Goal: Transaction & Acquisition: Purchase product/service

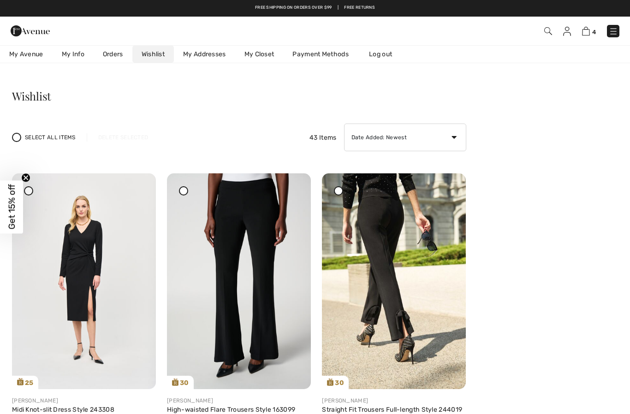
scroll to position [12, 0]
click at [589, 30] on img at bounding box center [586, 31] width 8 height 9
click at [588, 28] on img at bounding box center [586, 31] width 8 height 9
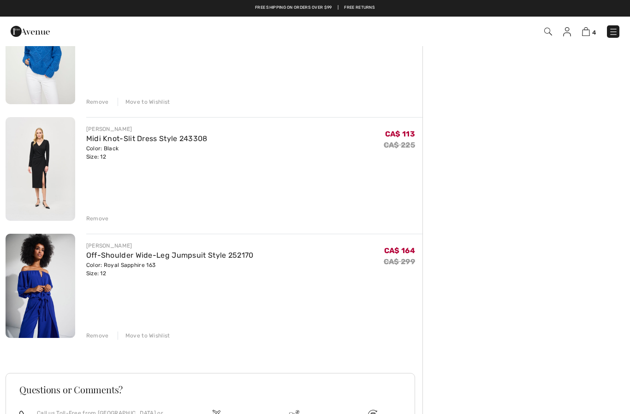
scroll to position [237, 0]
click at [162, 132] on div "[PERSON_NAME]" at bounding box center [146, 129] width 121 height 8
click at [153, 136] on link "Midi Knot-Slit Dress Style 243308" at bounding box center [146, 139] width 121 height 9
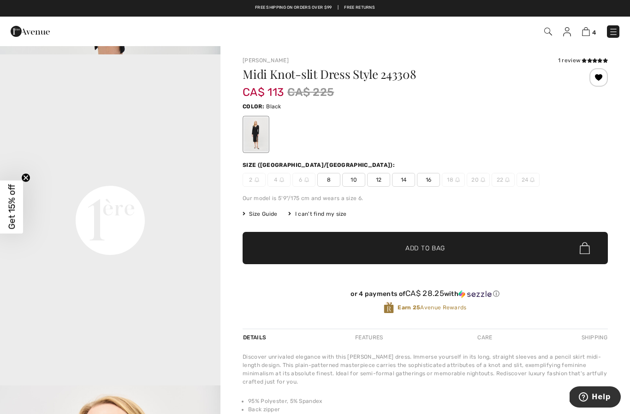
click at [592, 29] on span "4" at bounding box center [594, 32] width 4 height 7
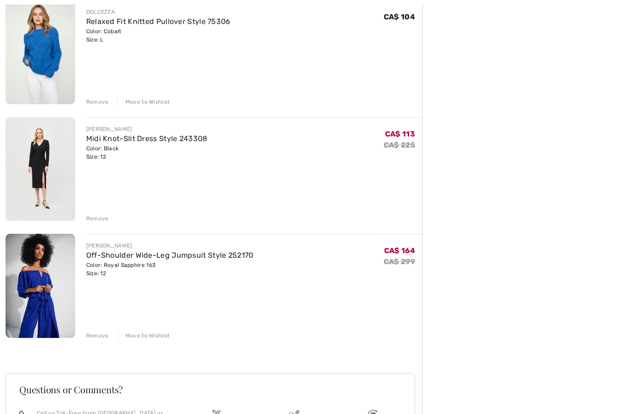
scroll to position [238, 0]
click at [150, 337] on div "Move to Wishlist" at bounding box center [144, 335] width 53 height 8
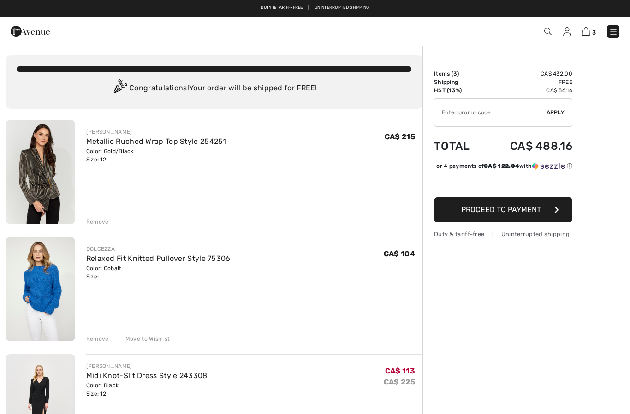
scroll to position [0, 0]
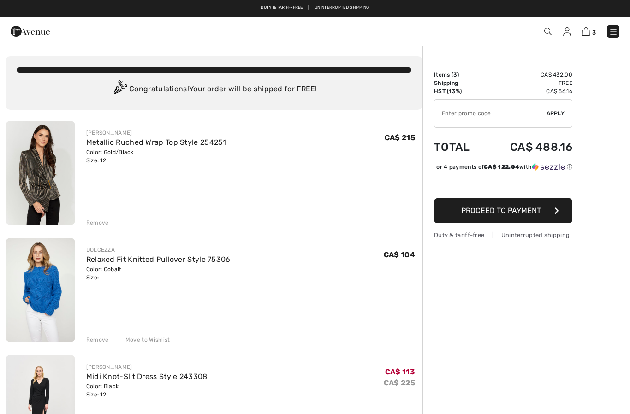
click at [570, 32] on img at bounding box center [567, 31] width 8 height 9
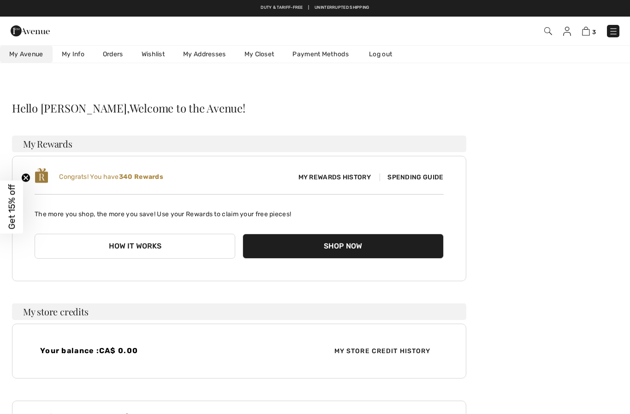
click at [156, 56] on link "Wishlist" at bounding box center [152, 54] width 41 height 17
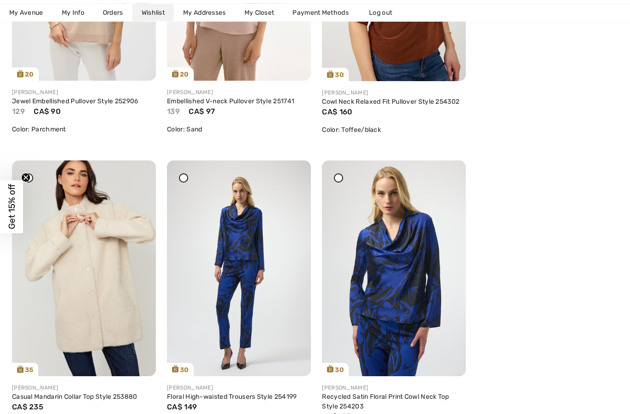
scroll to position [1501, 0]
click at [78, 295] on img at bounding box center [84, 268] width 144 height 216
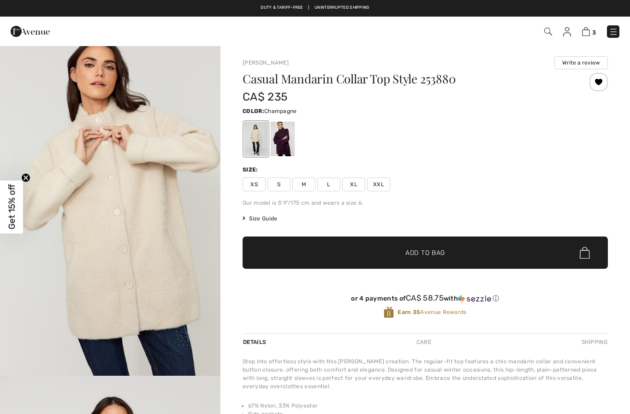
checkbox input "true"
click at [287, 137] on div at bounding box center [283, 139] width 24 height 35
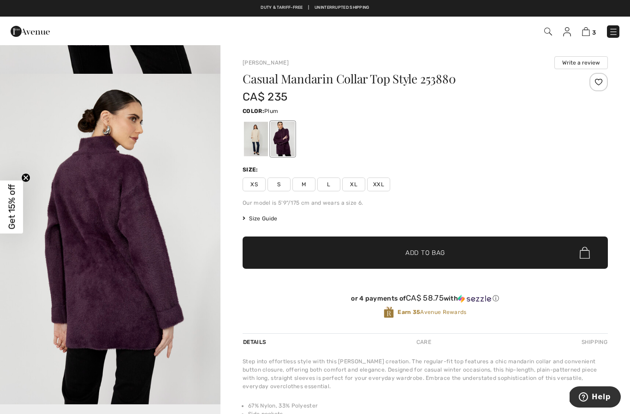
scroll to position [305, 0]
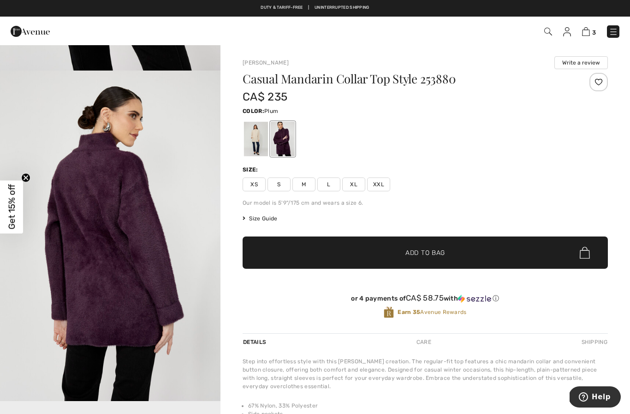
click at [215, 233] on img "2 / 4" at bounding box center [110, 236] width 220 height 331
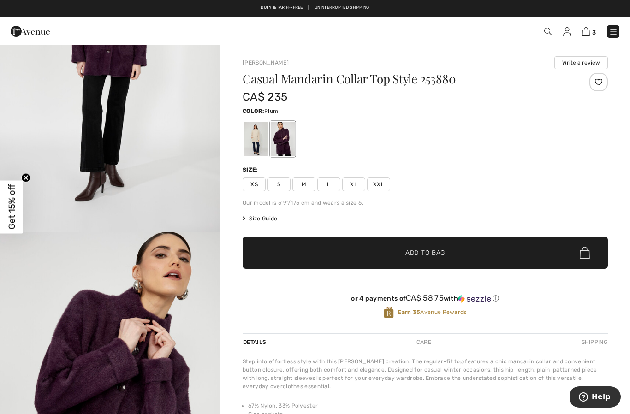
scroll to position [1200, 0]
click at [565, 27] on img at bounding box center [567, 31] width 8 height 9
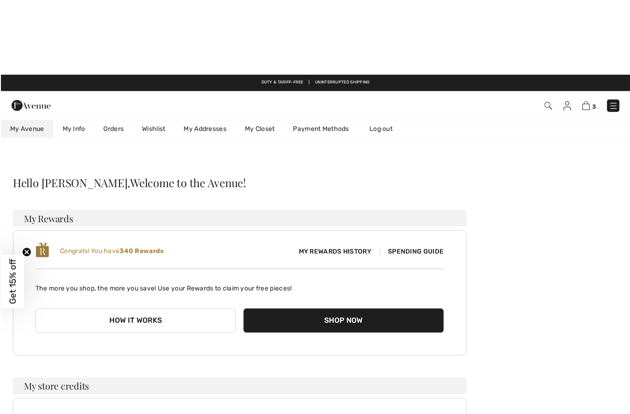
scroll to position [0, 0]
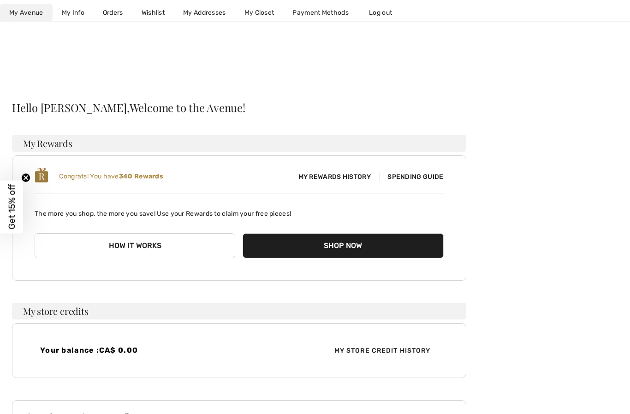
click at [155, 18] on link "Wishlist" at bounding box center [152, 12] width 41 height 17
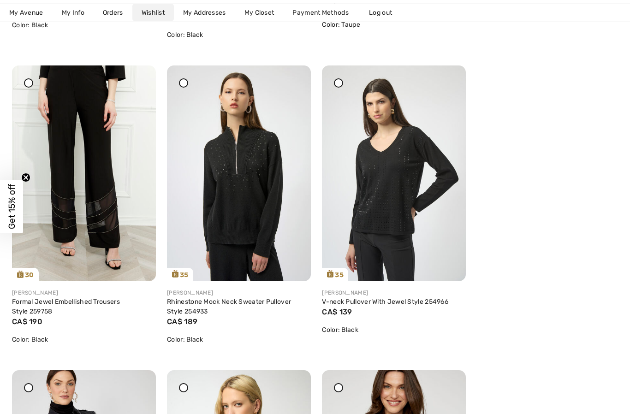
scroll to position [2510, 0]
click at [241, 206] on img at bounding box center [239, 173] width 144 height 216
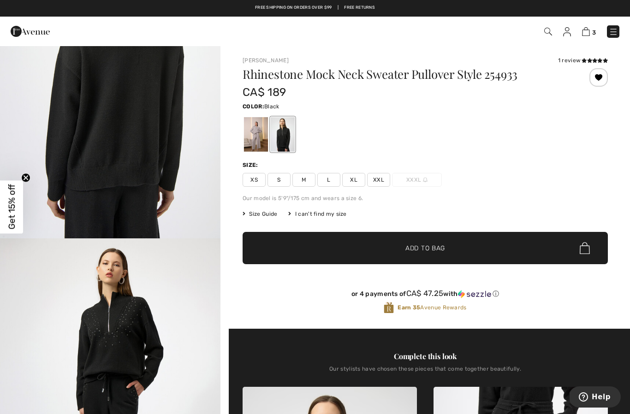
click at [328, 178] on span "L" at bounding box center [328, 180] width 23 height 14
click at [437, 247] on span "Add to Bag" at bounding box center [425, 248] width 40 height 10
click at [567, 30] on img at bounding box center [567, 31] width 8 height 9
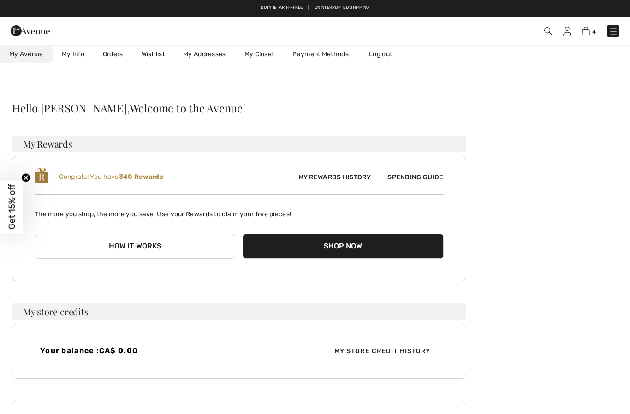
click at [153, 52] on link "Wishlist" at bounding box center [152, 54] width 41 height 17
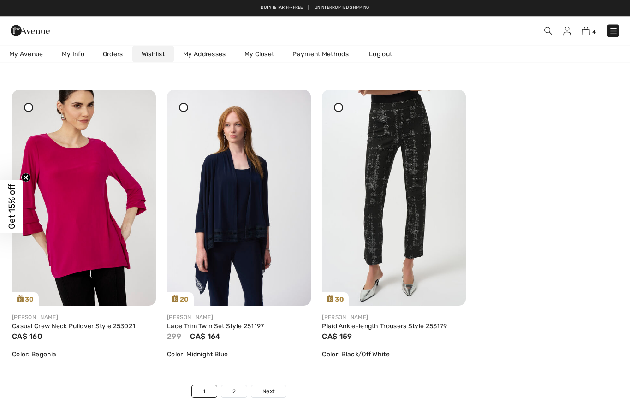
scroll to position [3381, 0]
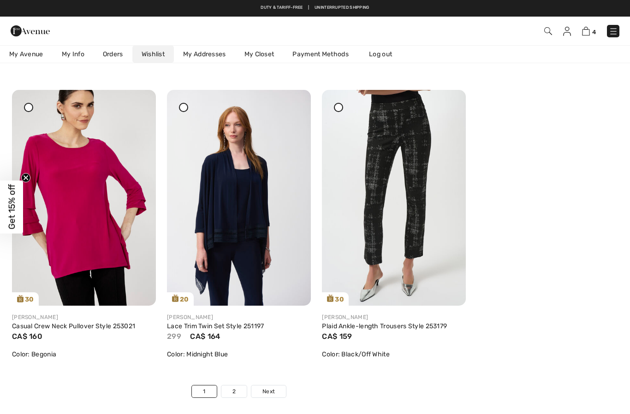
click at [413, 224] on img at bounding box center [394, 198] width 144 height 216
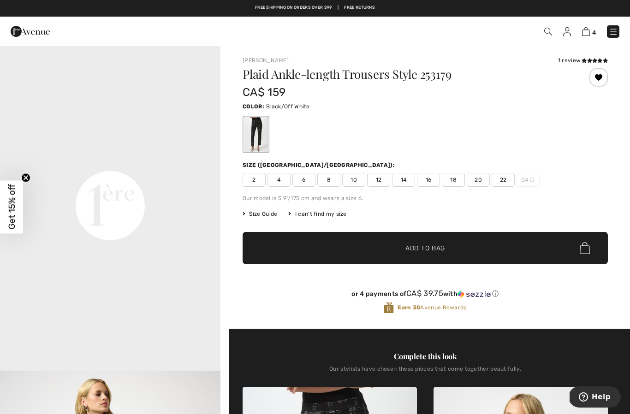
scroll to position [666, 0]
click at [380, 176] on span "12" at bounding box center [378, 180] width 23 height 14
click at [423, 245] on span "Add to Bag" at bounding box center [425, 248] width 40 height 10
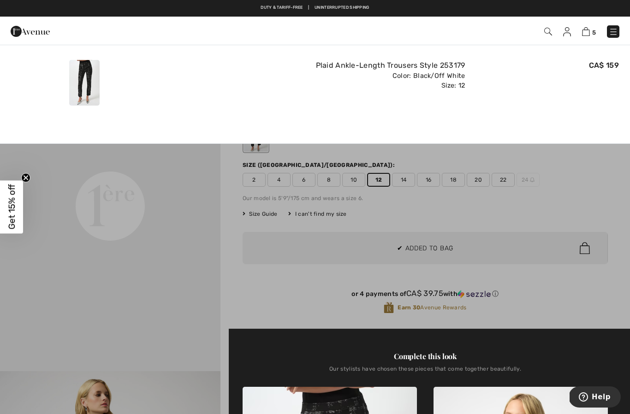
scroll to position [0, 0]
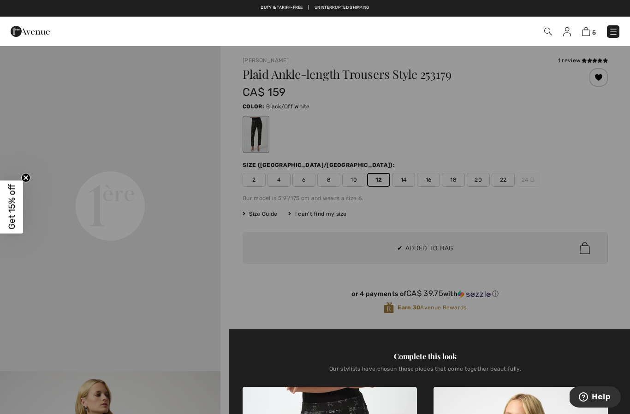
click at [584, 181] on div at bounding box center [315, 207] width 630 height 414
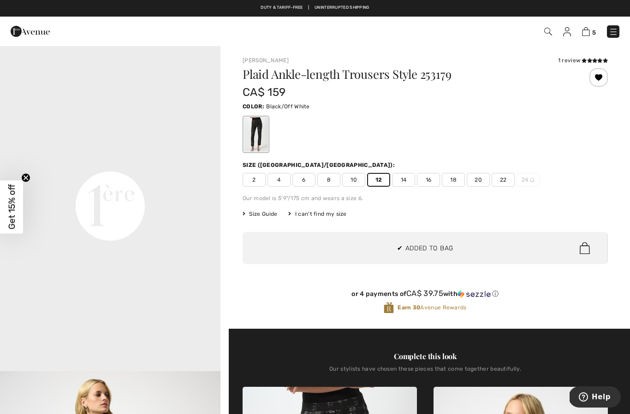
click at [566, 27] on img at bounding box center [567, 31] width 8 height 9
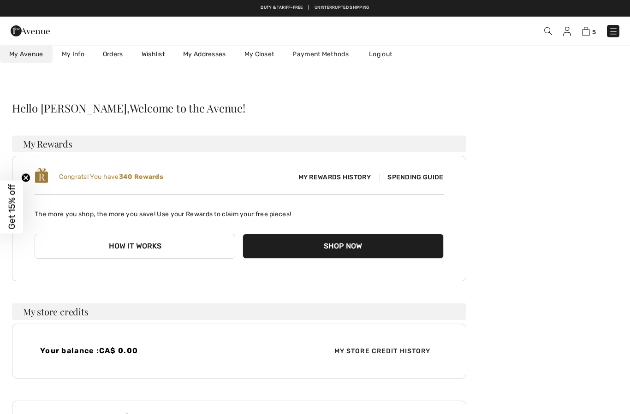
click at [151, 57] on link "Wishlist" at bounding box center [152, 54] width 41 height 17
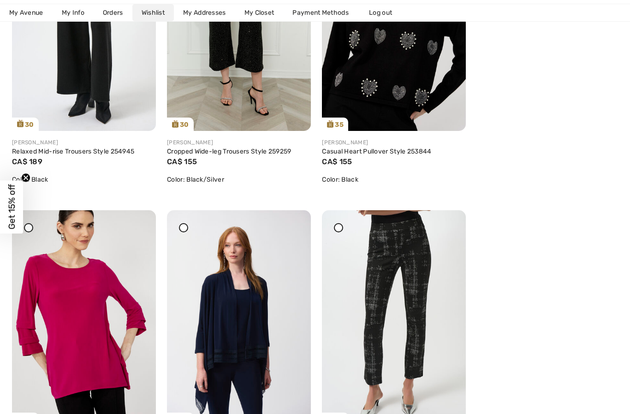
scroll to position [3506, 0]
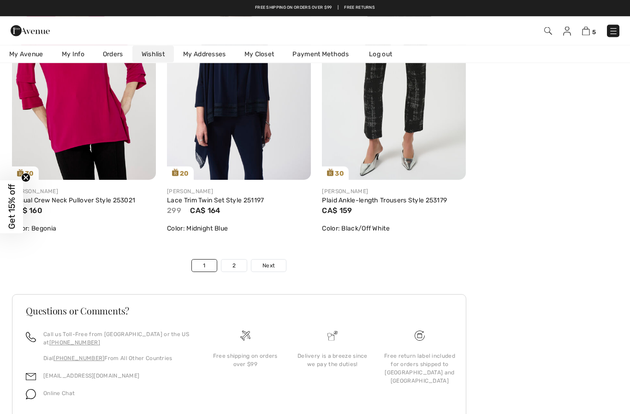
click at [264, 262] on span "Next" at bounding box center [268, 266] width 12 height 8
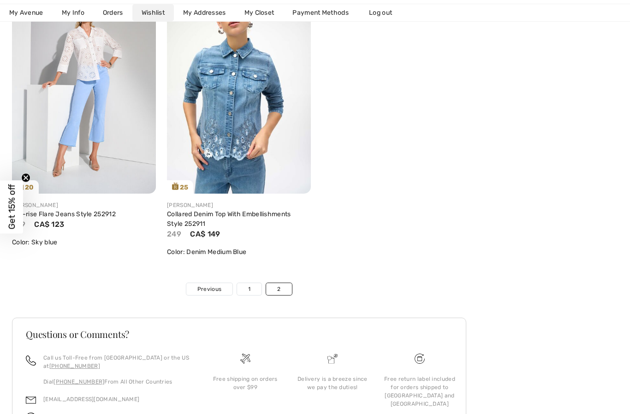
scroll to position [830, 0]
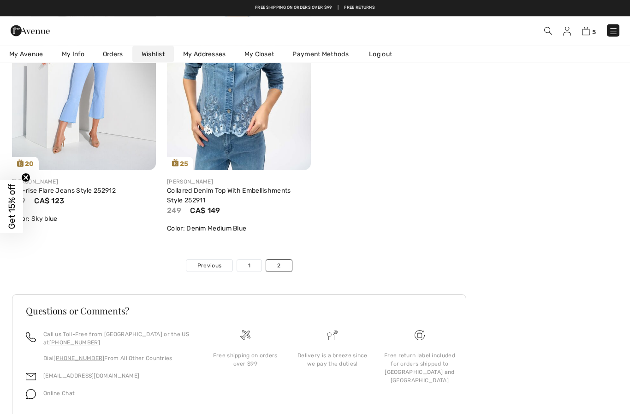
click at [248, 261] on link "1" at bounding box center [249, 266] width 24 height 12
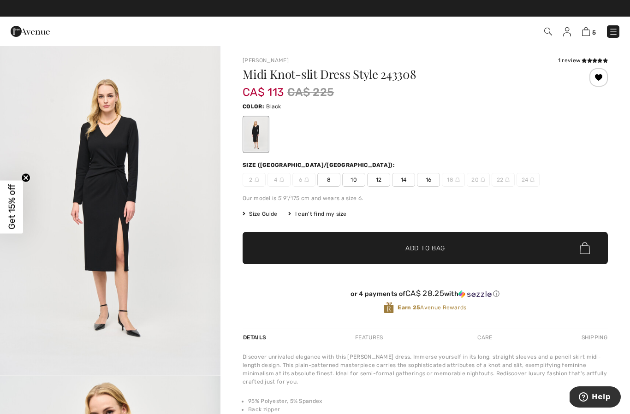
click at [377, 178] on span "12" at bounding box center [378, 180] width 23 height 14
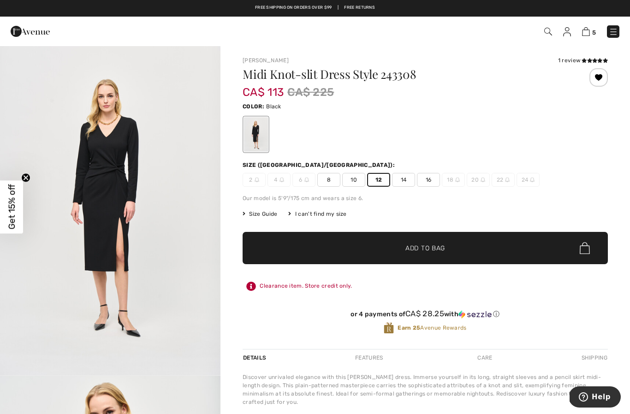
click at [430, 245] on span "Add to Bag" at bounding box center [425, 248] width 40 height 10
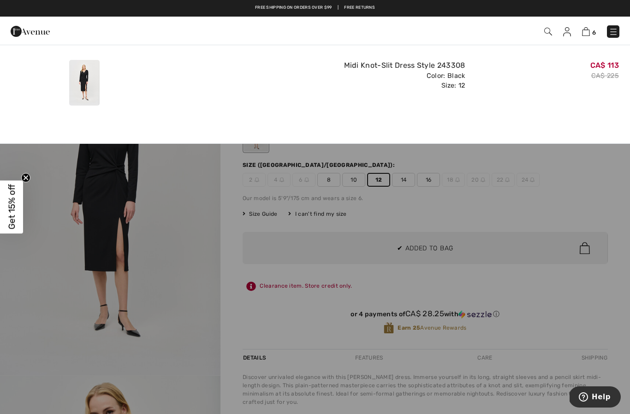
click at [615, 23] on div "6 Added to Bag Frank Lyman Metallic Ruched Wrap Top Style 254251 CA$ 215 Color:…" at bounding box center [444, 31] width 363 height 19
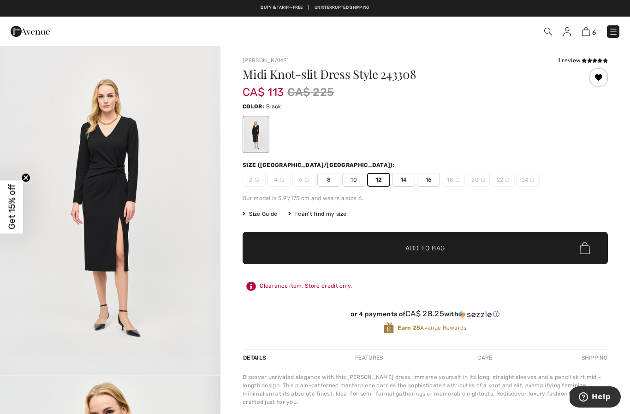
click at [586, 31] on img at bounding box center [586, 31] width 8 height 9
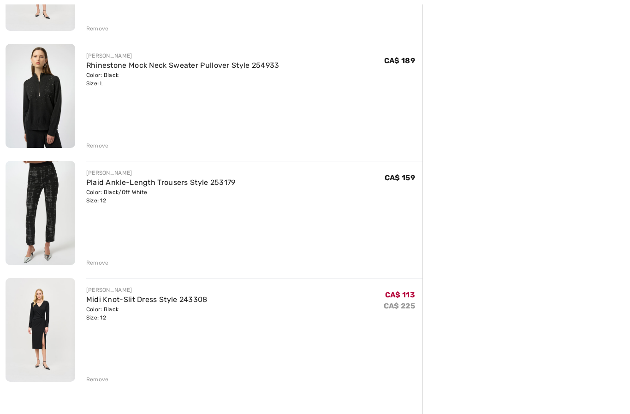
scroll to position [428, 0]
click at [97, 382] on div "Remove" at bounding box center [97, 379] width 23 height 8
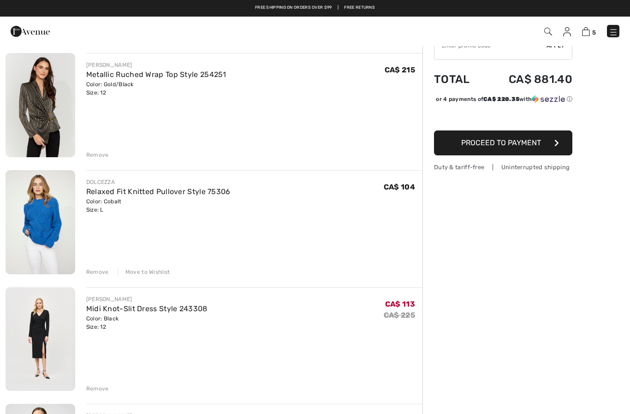
scroll to position [0, 0]
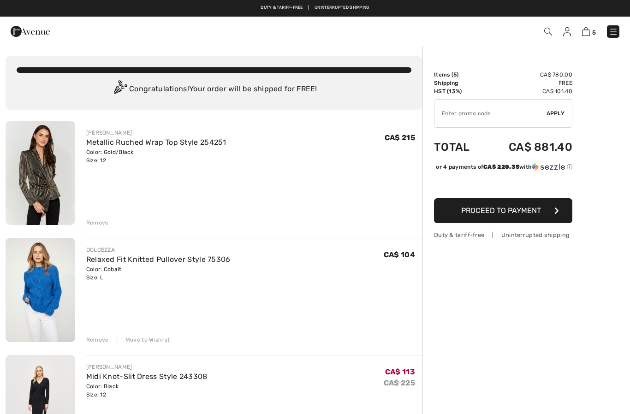
click at [613, 28] on img at bounding box center [613, 31] width 9 height 9
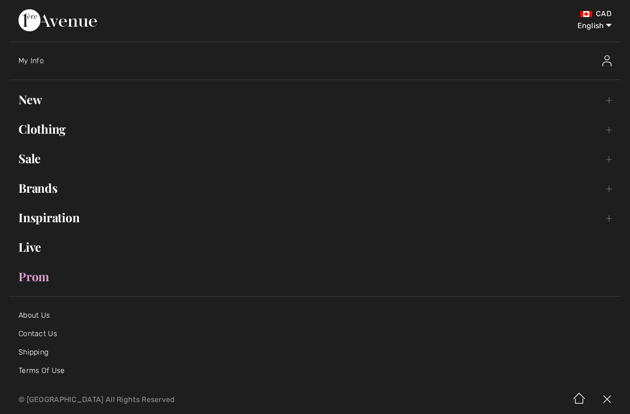
click at [55, 132] on link "Clothing Toggle submenu" at bounding box center [314, 129] width 611 height 20
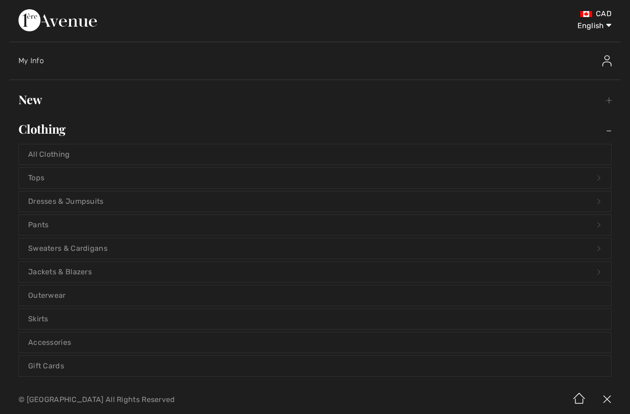
click at [136, 181] on link "Tops Open submenu" at bounding box center [315, 178] width 592 height 20
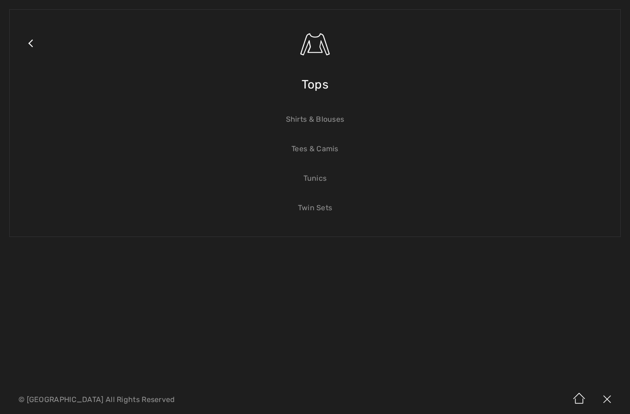
click at [318, 175] on link "Tunics" at bounding box center [315, 178] width 592 height 20
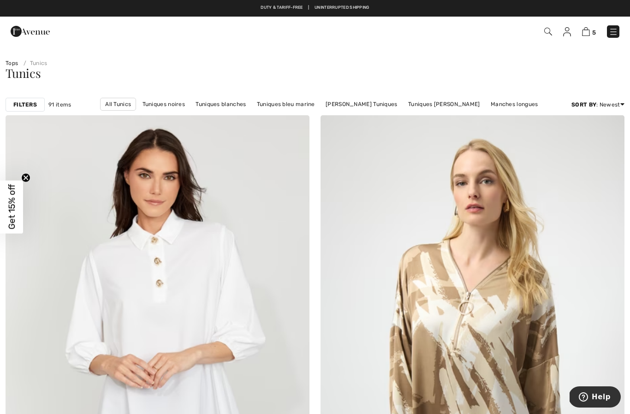
click at [36, 102] on strong "Filters" at bounding box center [25, 104] width 24 height 8
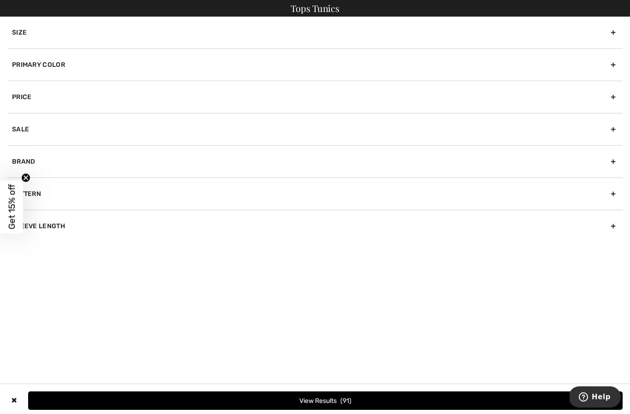
click at [185, 30] on div "Size" at bounding box center [314, 33] width 615 height 32
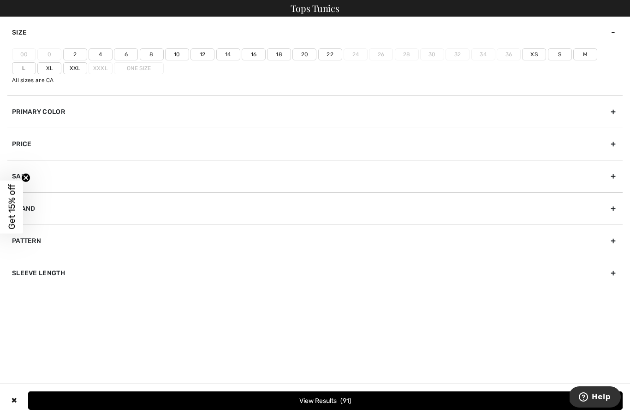
click at [202, 54] on label "12" at bounding box center [202, 54] width 24 height 12
click at [0, 0] on input"] "12" at bounding box center [0, 0] width 0 height 0
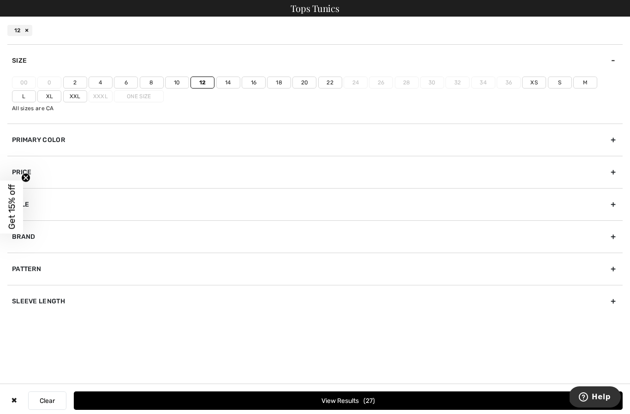
click at [36, 90] on label "L" at bounding box center [24, 96] width 24 height 12
click at [0, 0] on input"] "L" at bounding box center [0, 0] width 0 height 0
click at [340, 396] on button "View Results 37" at bounding box center [348, 400] width 549 height 18
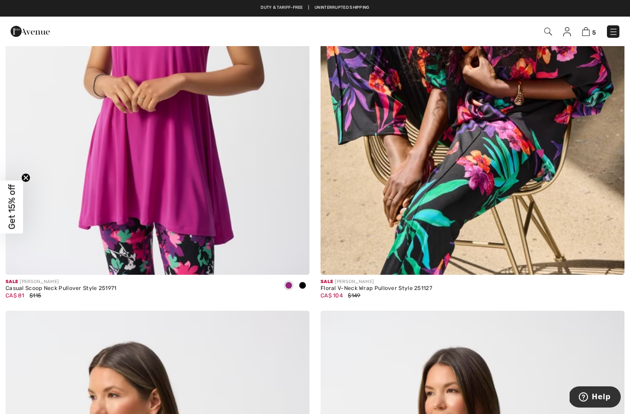
scroll to position [7402, 0]
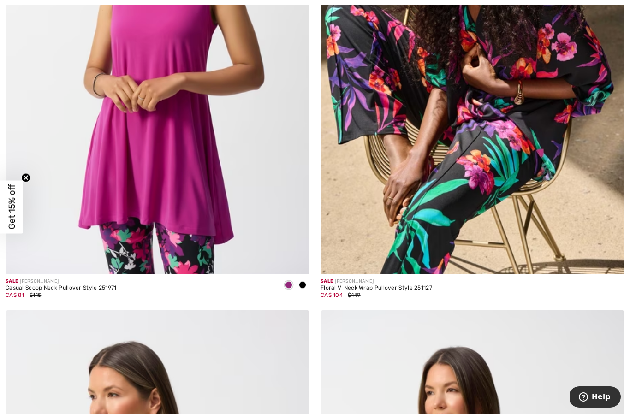
click at [502, 130] on img at bounding box center [472, 46] width 304 height 456
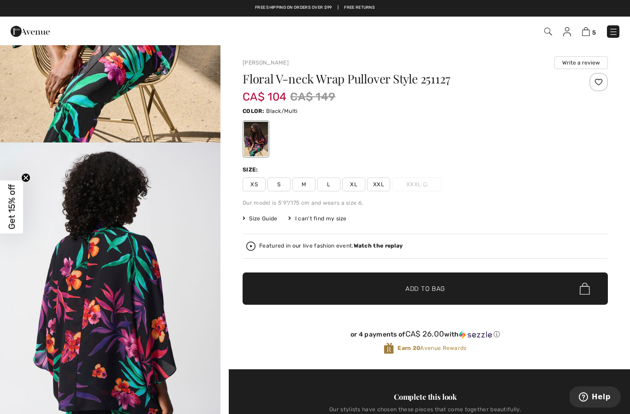
scroll to position [221, 0]
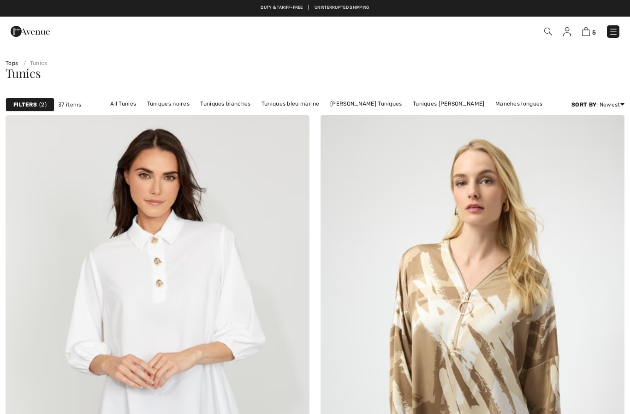
checkbox input "true"
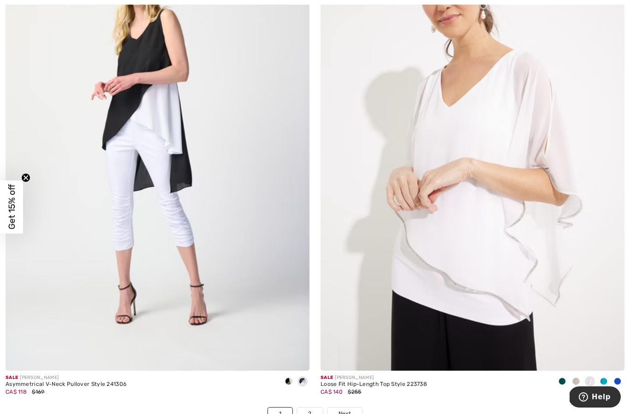
scroll to position [8782, 0]
click at [498, 246] on img at bounding box center [472, 143] width 304 height 456
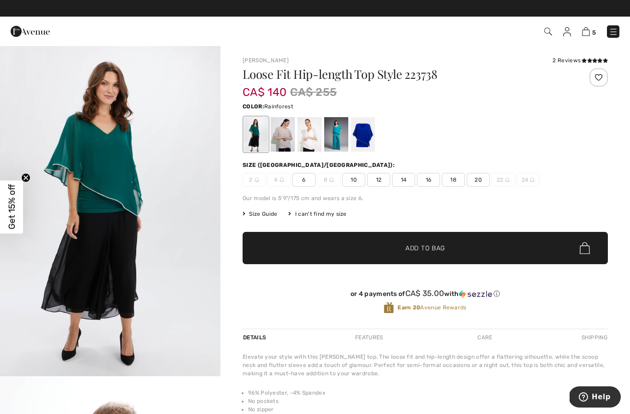
click at [366, 132] on div at bounding box center [363, 134] width 24 height 35
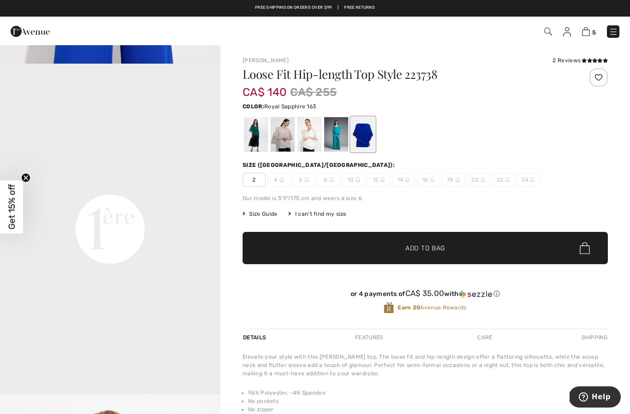
scroll to position [654, 0]
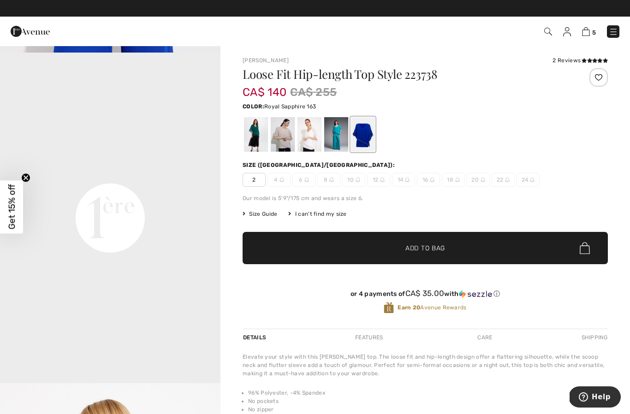
click at [288, 136] on div at bounding box center [283, 134] width 24 height 35
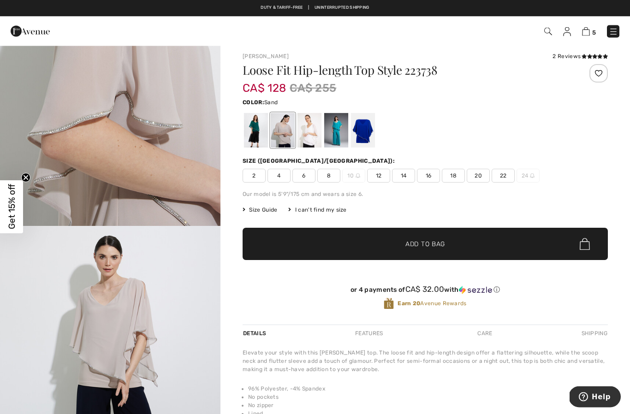
scroll to position [4, 0]
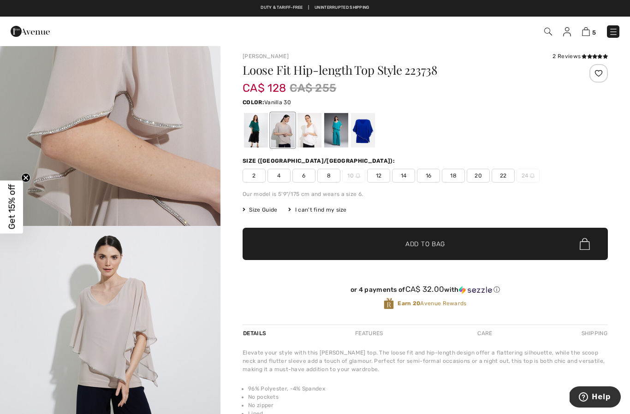
click at [314, 132] on div at bounding box center [309, 130] width 24 height 35
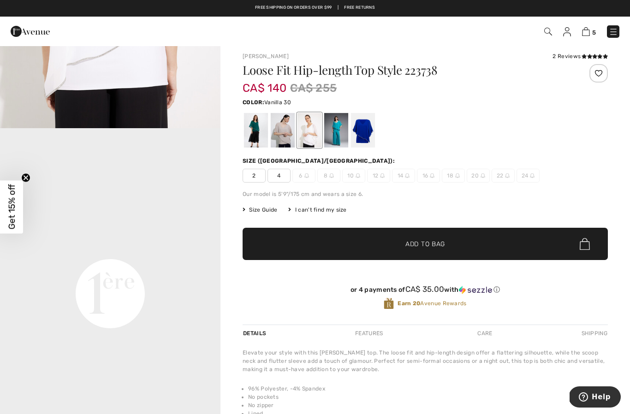
scroll to position [574, 0]
click at [339, 132] on div at bounding box center [336, 130] width 24 height 35
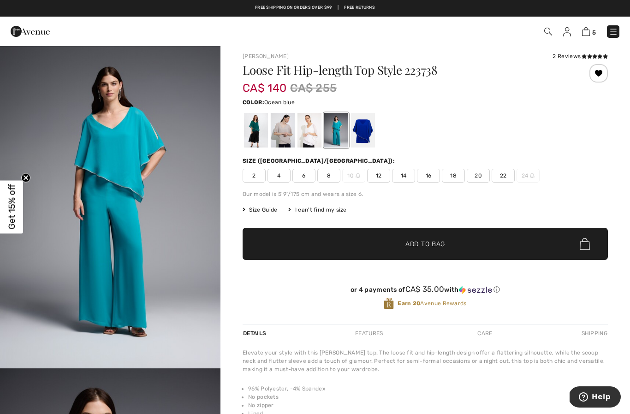
scroll to position [0, 0]
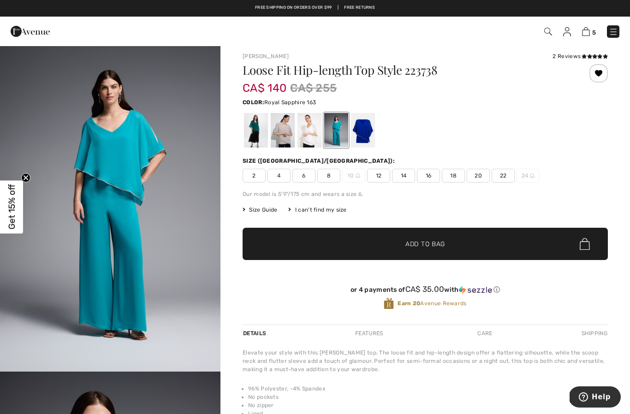
click at [363, 130] on div at bounding box center [363, 130] width 24 height 35
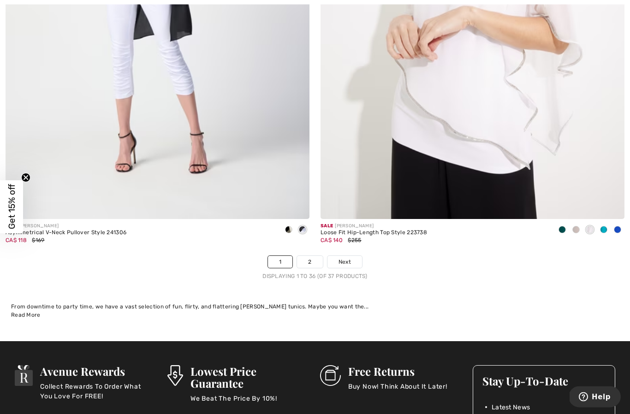
scroll to position [8934, 0]
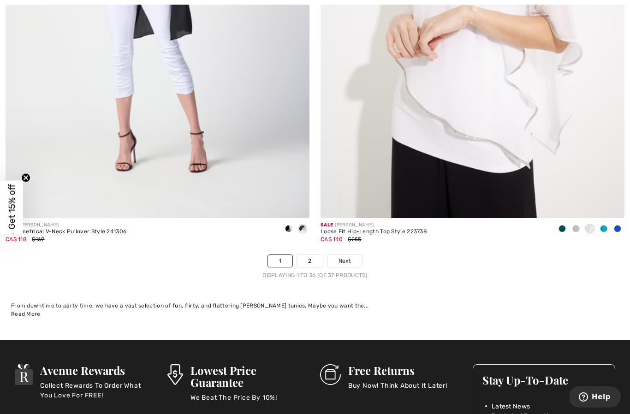
click at [345, 259] on link "Next" at bounding box center [344, 261] width 35 height 12
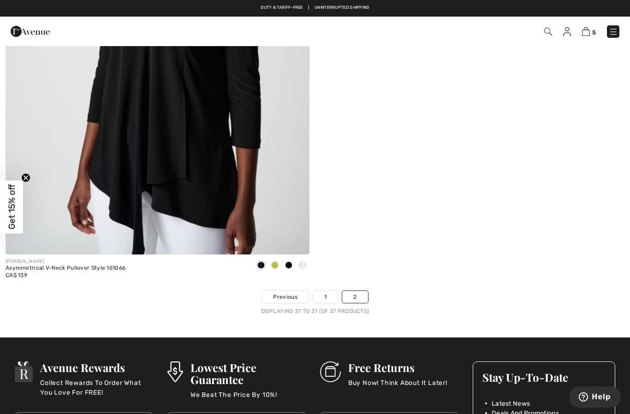
scroll to position [316, 0]
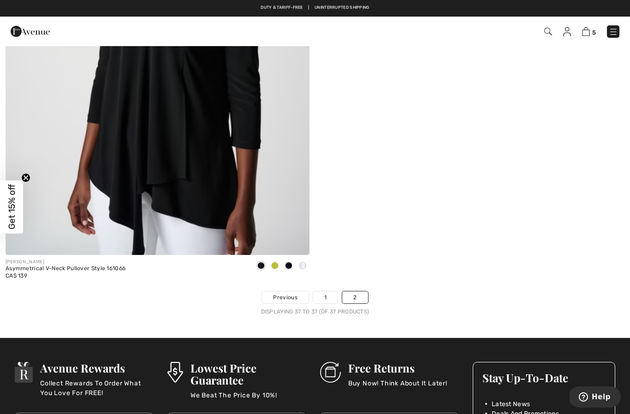
click at [272, 262] on div at bounding box center [275, 266] width 14 height 15
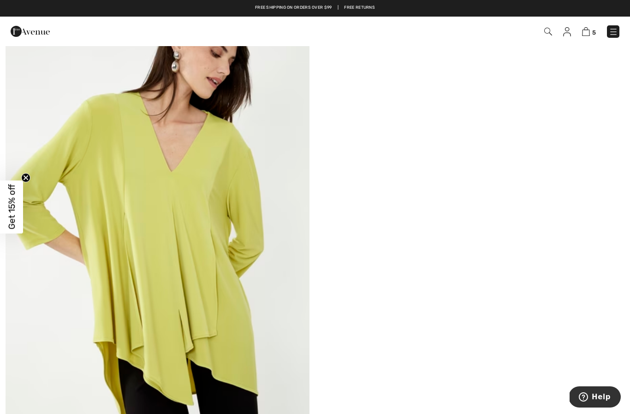
scroll to position [0, 0]
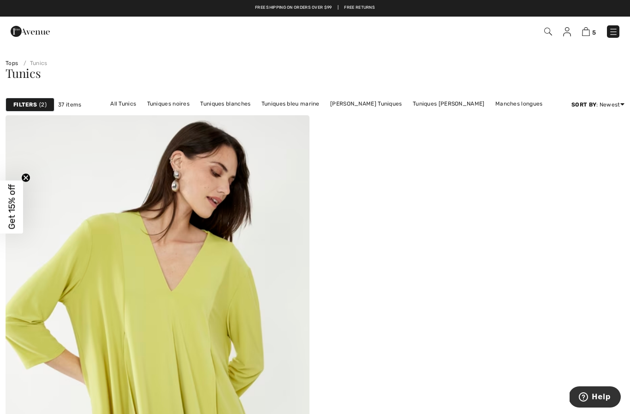
click at [570, 29] on img at bounding box center [567, 31] width 8 height 9
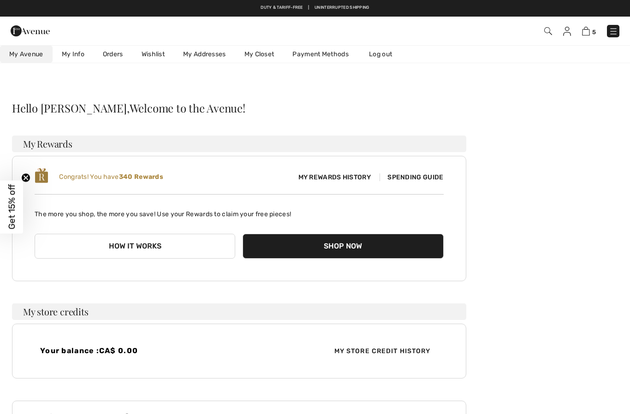
click at [151, 55] on link "Wishlist" at bounding box center [152, 54] width 41 height 17
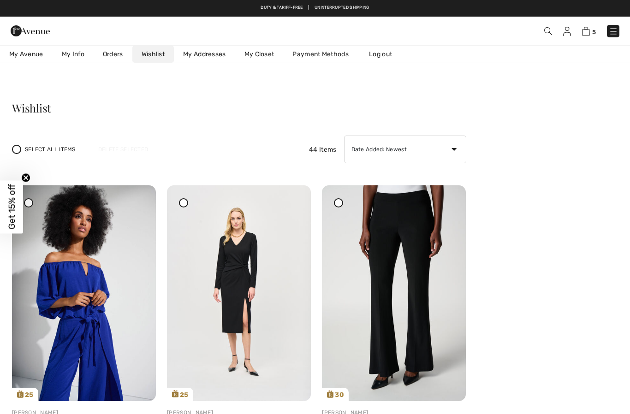
click at [612, 35] on img at bounding box center [613, 31] width 9 height 9
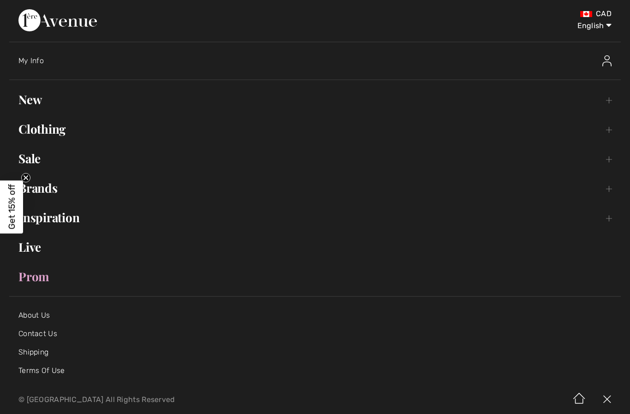
click at [62, 124] on link "Clothing Toggle submenu" at bounding box center [314, 129] width 611 height 20
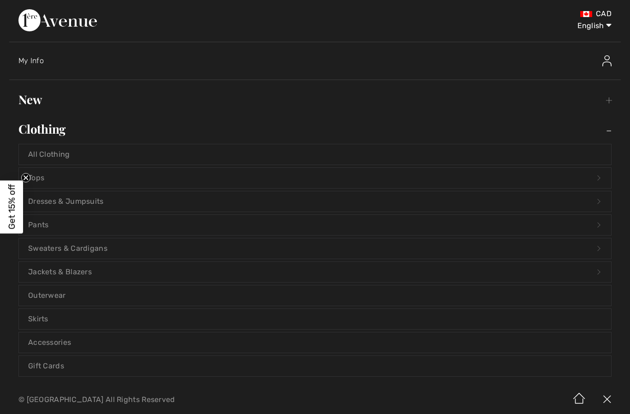
click at [124, 177] on link "Tops Open submenu" at bounding box center [315, 178] width 592 height 20
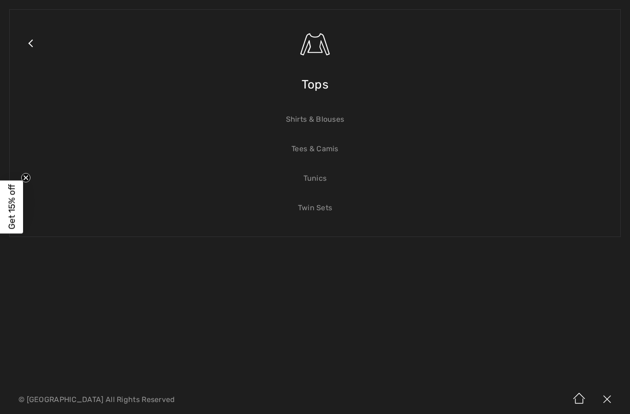
click at [326, 207] on link "Twin Sets" at bounding box center [315, 208] width 592 height 20
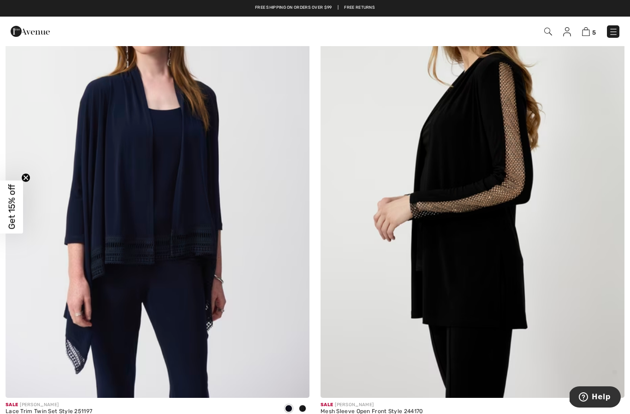
scroll to position [2121, 0]
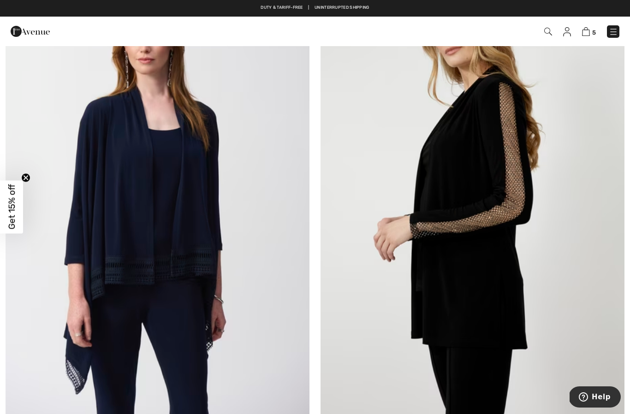
click at [482, 198] on img at bounding box center [472, 190] width 304 height 456
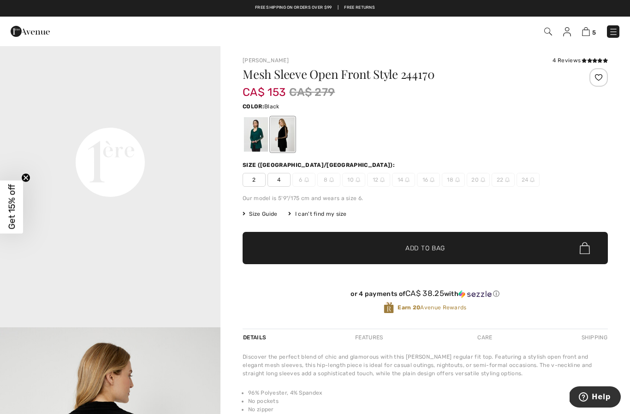
scroll to position [708, 0]
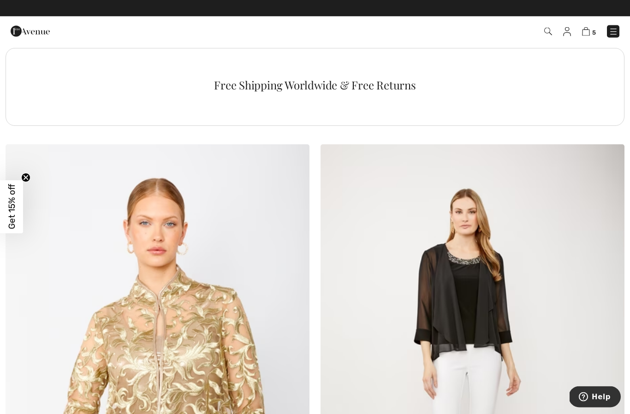
scroll to position [3030, 0]
click at [615, 27] on img at bounding box center [613, 31] width 9 height 9
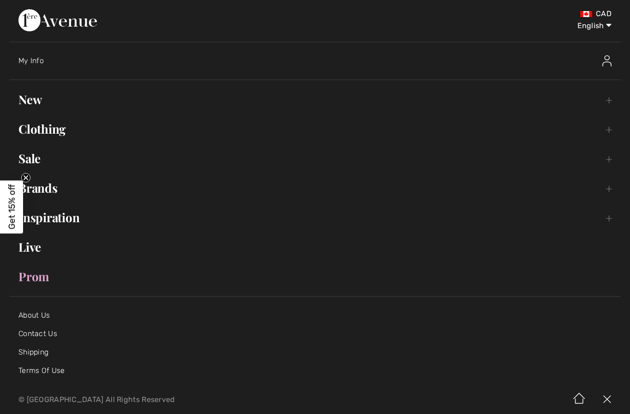
click at [50, 124] on link "Clothing Toggle submenu" at bounding box center [314, 129] width 611 height 20
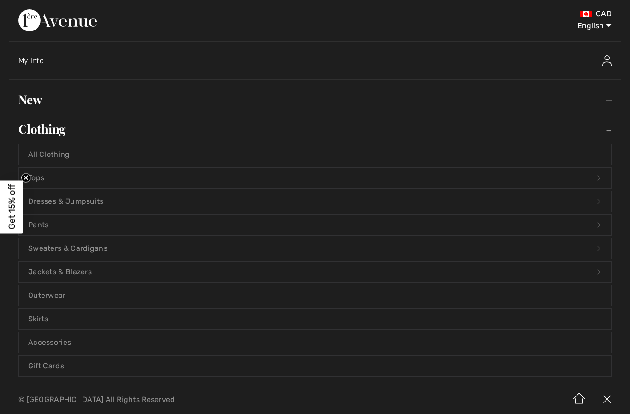
click at [109, 182] on link "Tops Open submenu" at bounding box center [315, 178] width 592 height 20
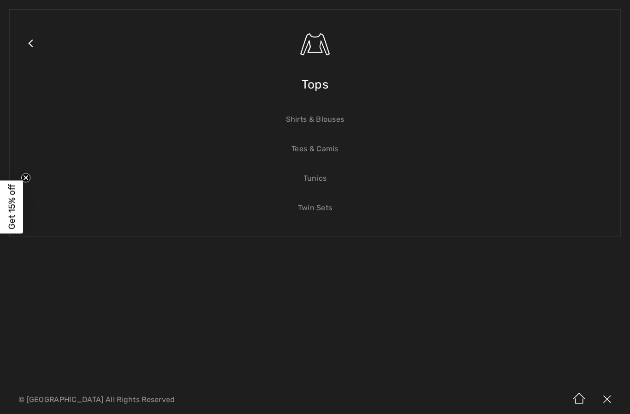
click at [327, 146] on link "Tees & Camis" at bounding box center [315, 149] width 592 height 20
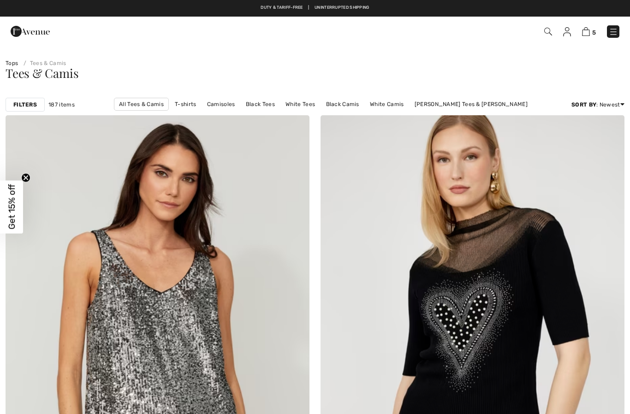
checkbox input "true"
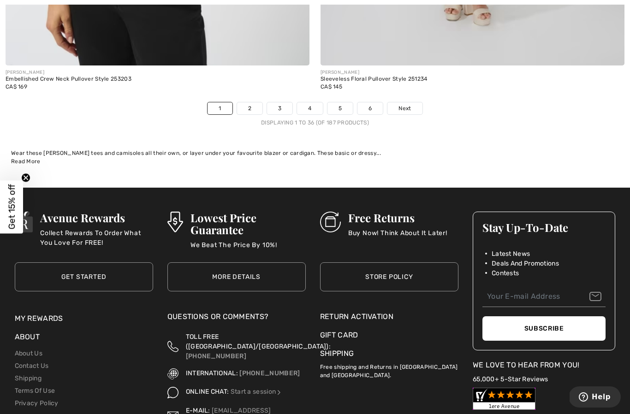
scroll to position [9087, 0]
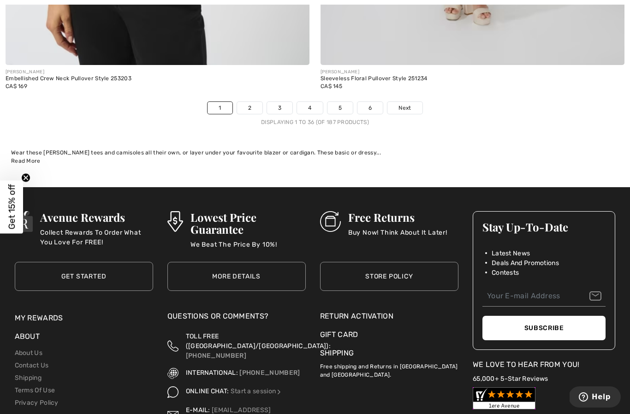
click at [398, 104] on span "Next" at bounding box center [404, 108] width 12 height 8
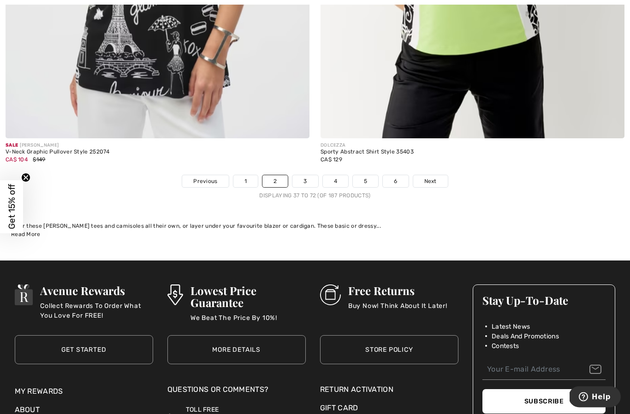
scroll to position [9013, 0]
click at [440, 177] on link "Next" at bounding box center [430, 181] width 35 height 12
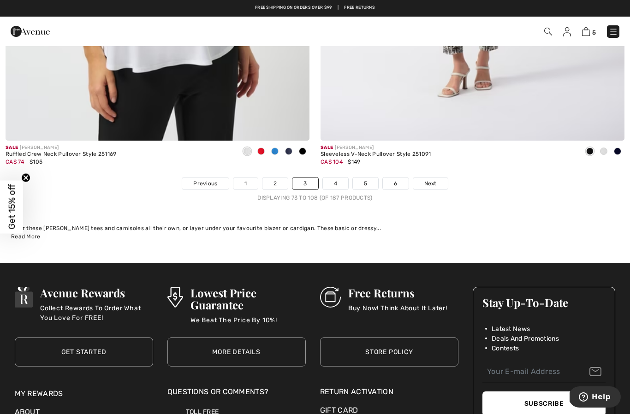
scroll to position [9009, 0]
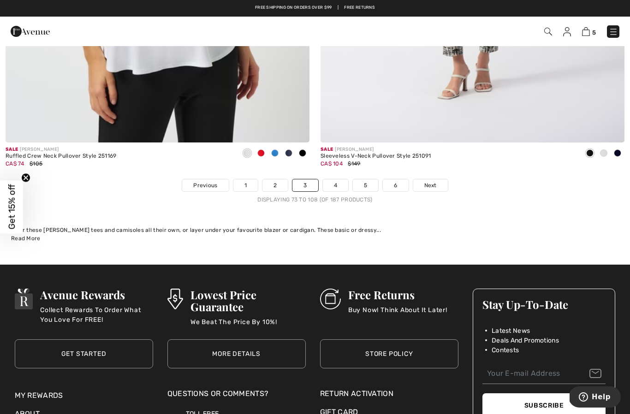
click at [432, 184] on link "Next" at bounding box center [430, 185] width 35 height 12
